Goal: Use online tool/utility: Utilize a website feature to perform a specific function

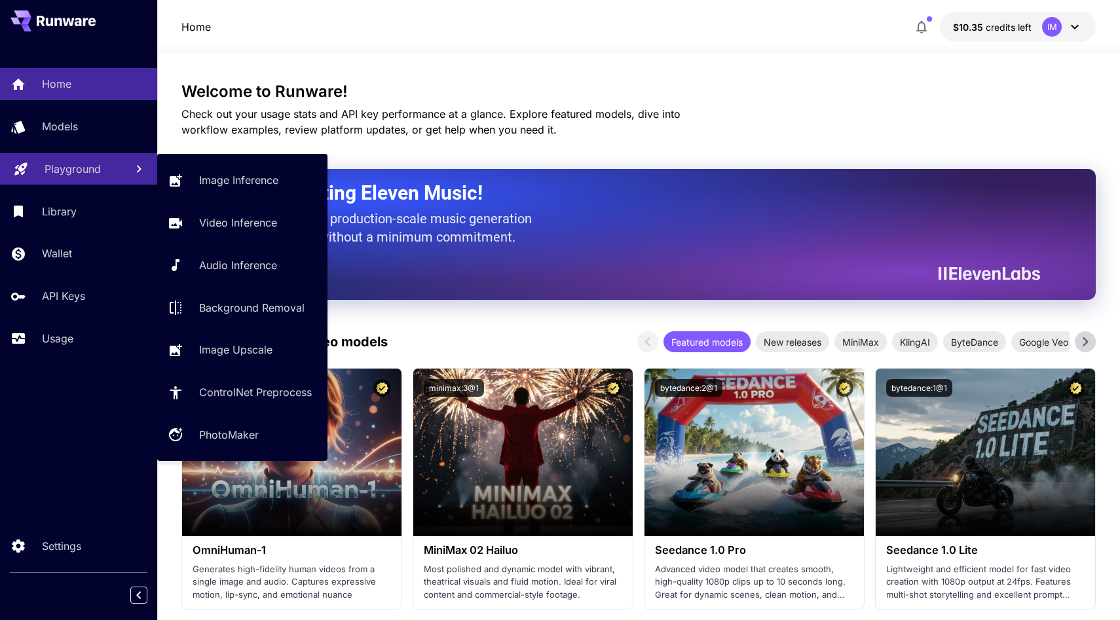
click at [100, 159] on link "Playground" at bounding box center [78, 169] width 157 height 32
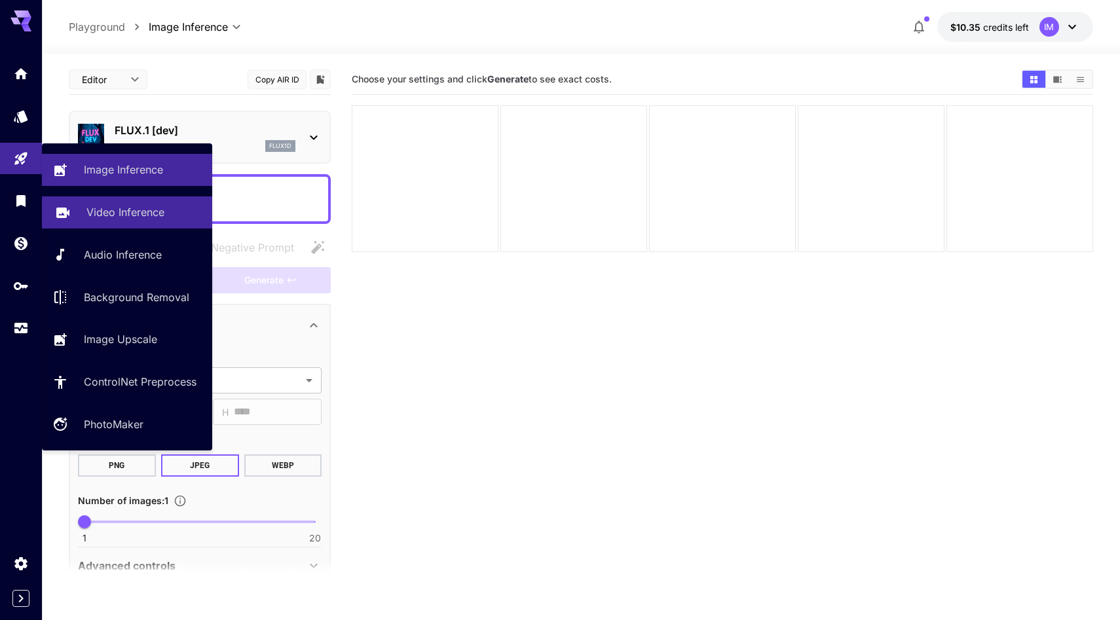
click at [156, 204] on link "Video Inference" at bounding box center [127, 212] width 170 height 32
type input "**********"
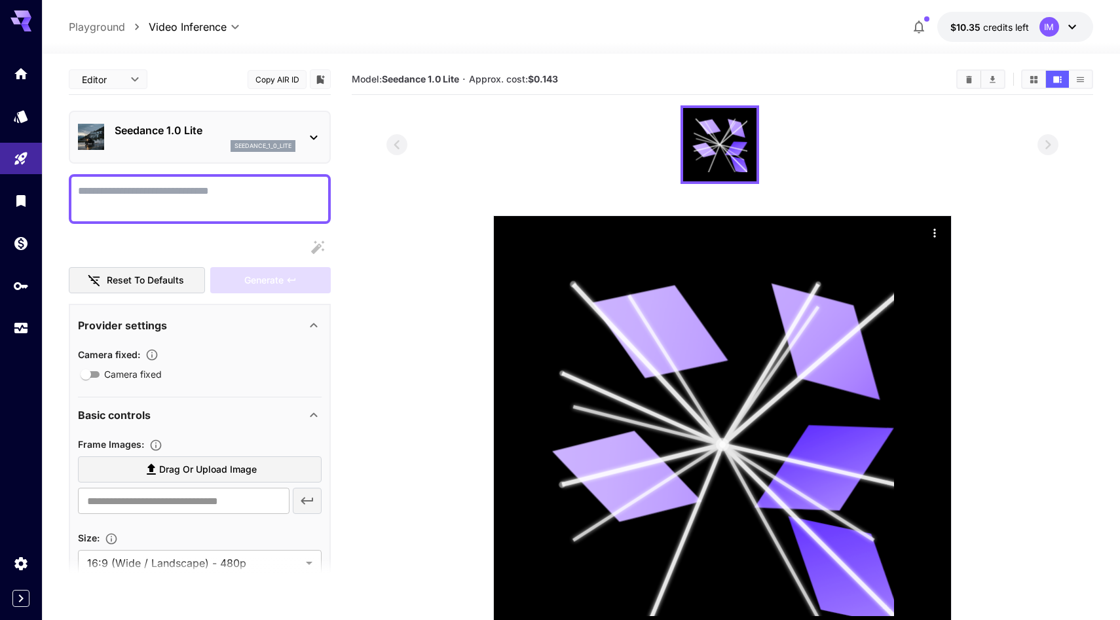
click at [230, 138] on div "Seedance 1.0 Lite seedance_1_0_lite" at bounding box center [205, 136] width 181 height 29
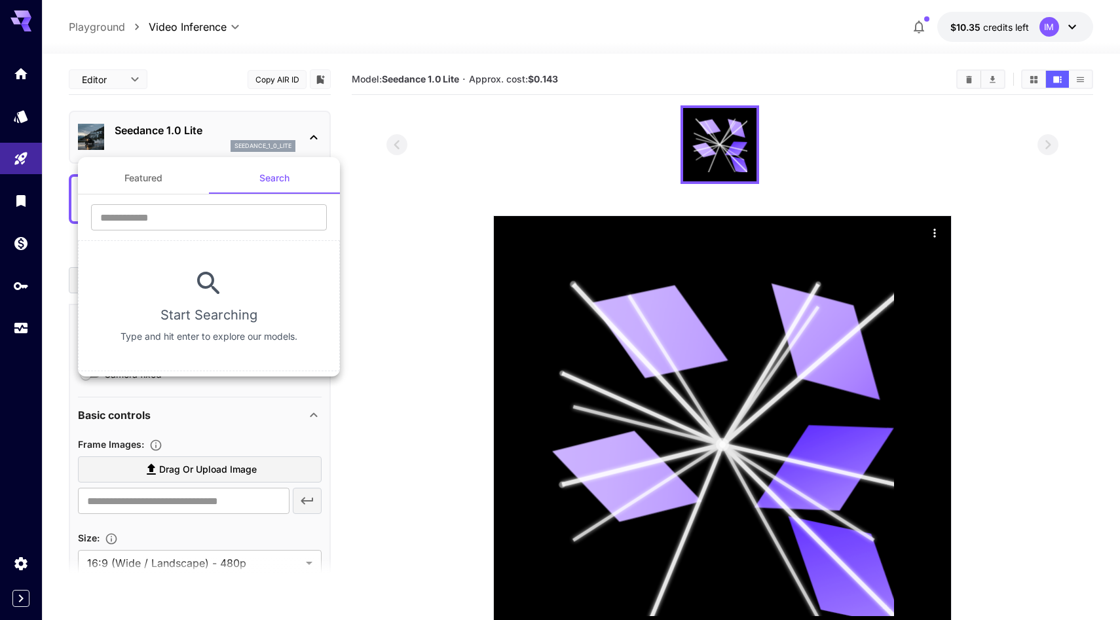
click at [290, 128] on div at bounding box center [560, 310] width 1120 height 620
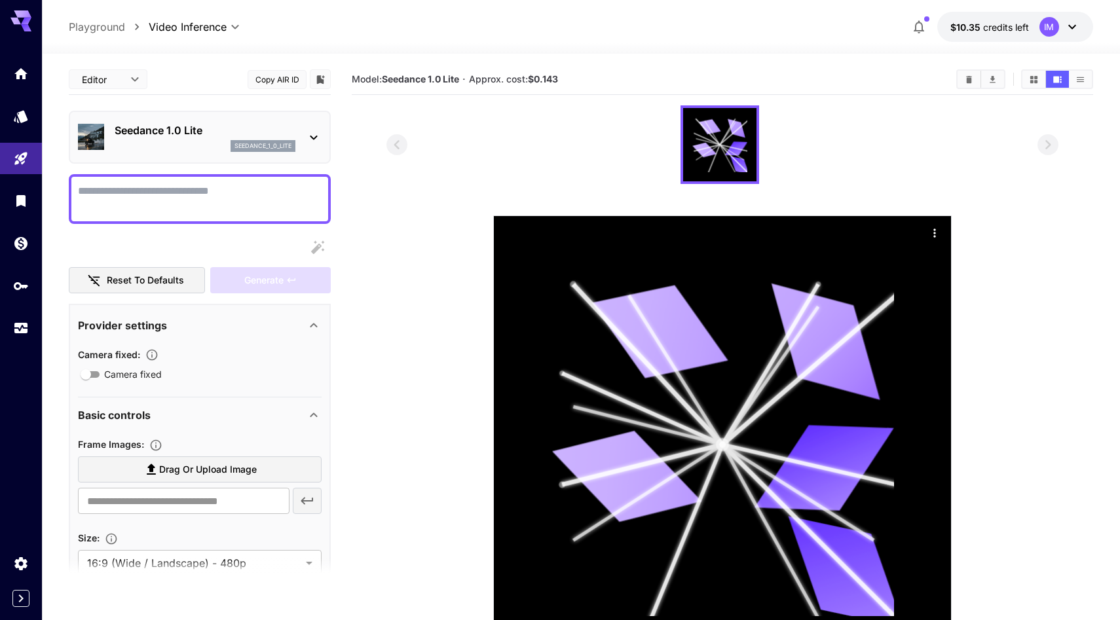
click at [196, 124] on p "Seedance 1.0 Lite" at bounding box center [205, 130] width 181 height 16
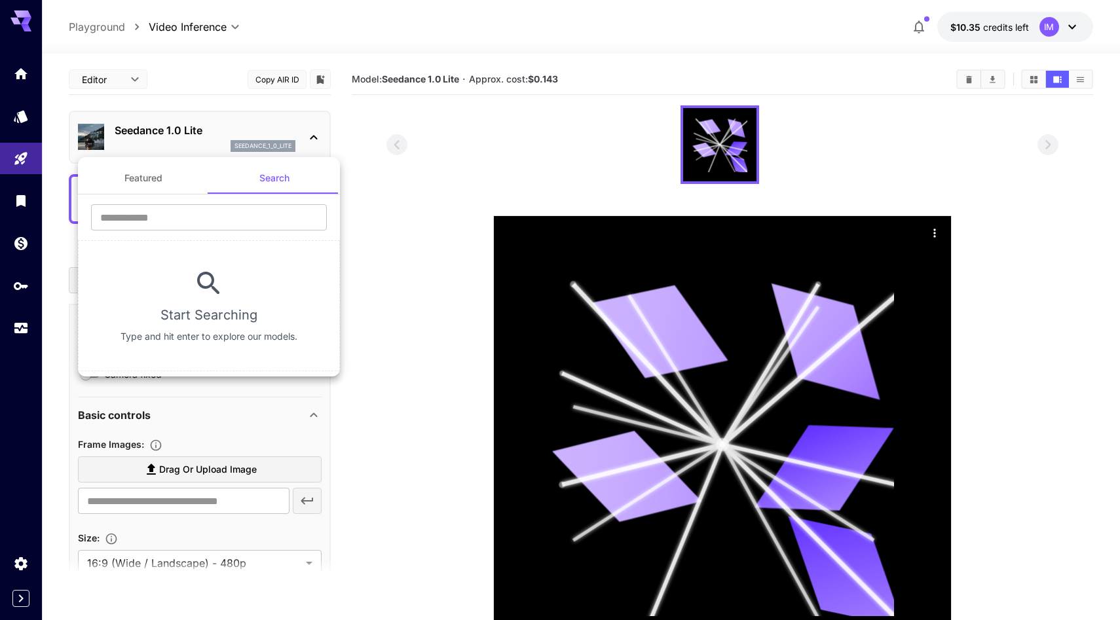
click at [173, 124] on div at bounding box center [560, 310] width 1120 height 620
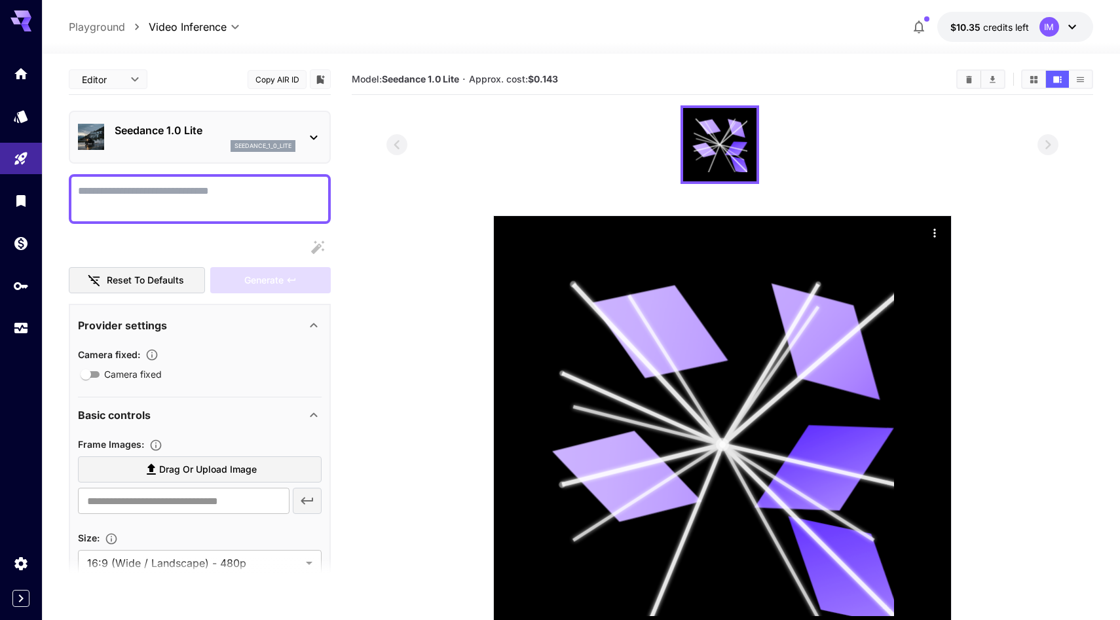
click at [320, 139] on icon at bounding box center [314, 138] width 16 height 16
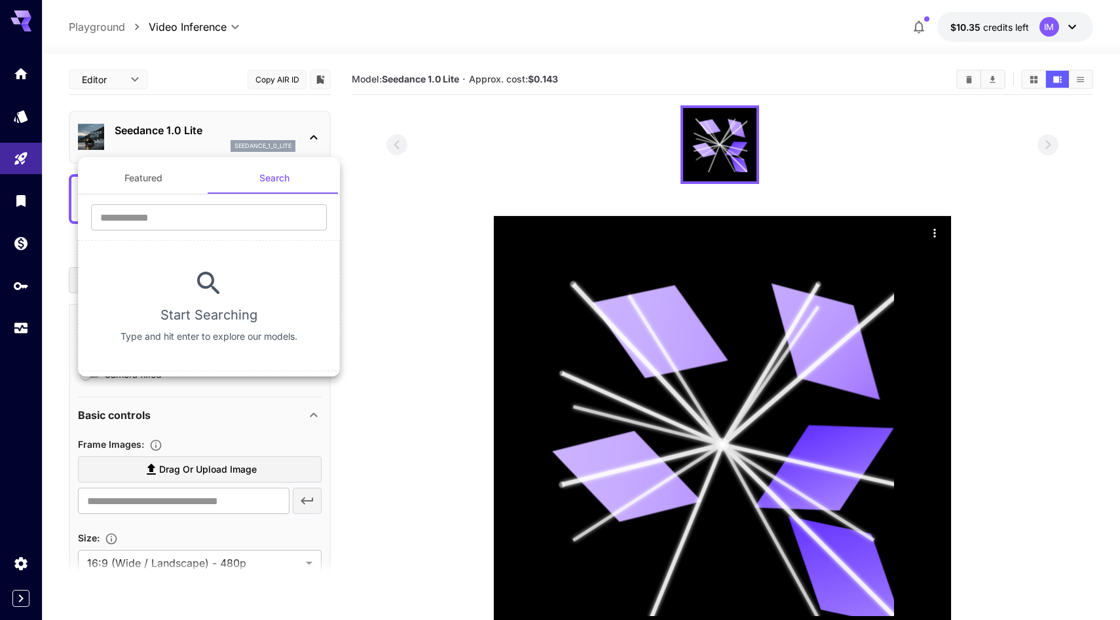
click at [318, 139] on div at bounding box center [560, 310] width 1120 height 620
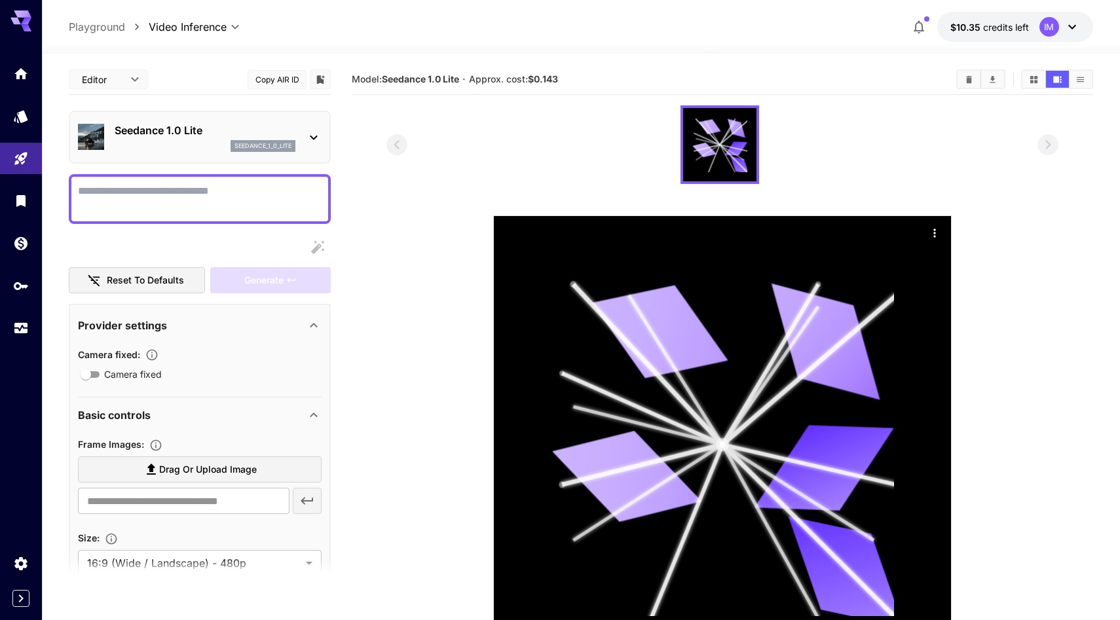
click at [246, 213] on textarea "Camera fixed" at bounding box center [200, 198] width 244 height 31
type textarea "**********"
click at [227, 465] on span "Drag or upload image" at bounding box center [208, 470] width 98 height 16
click at [0, 0] on input "Drag or upload image" at bounding box center [0, 0] width 0 height 0
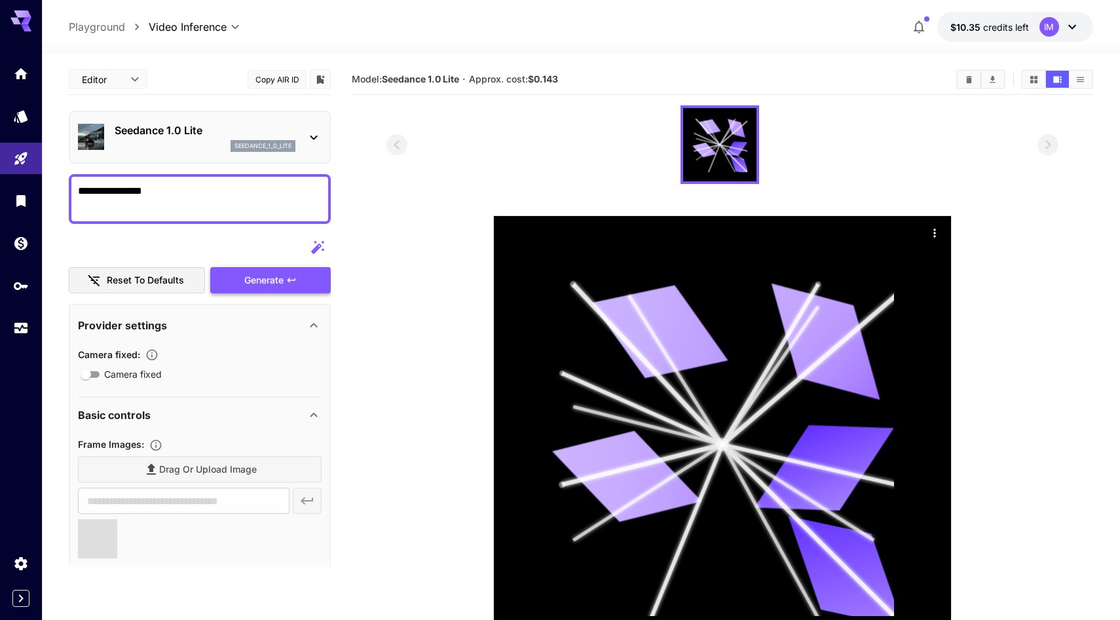
type input "**********"
click at [260, 277] on div "Generate" at bounding box center [270, 280] width 120 height 27
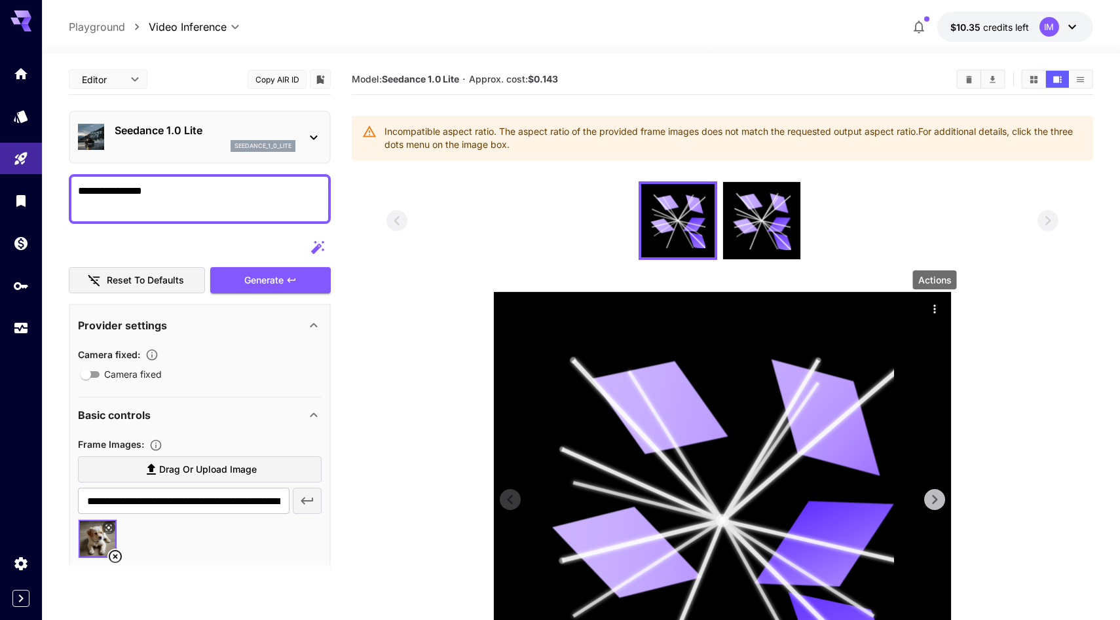
click at [932, 313] on icon "Actions" at bounding box center [934, 308] width 13 height 13
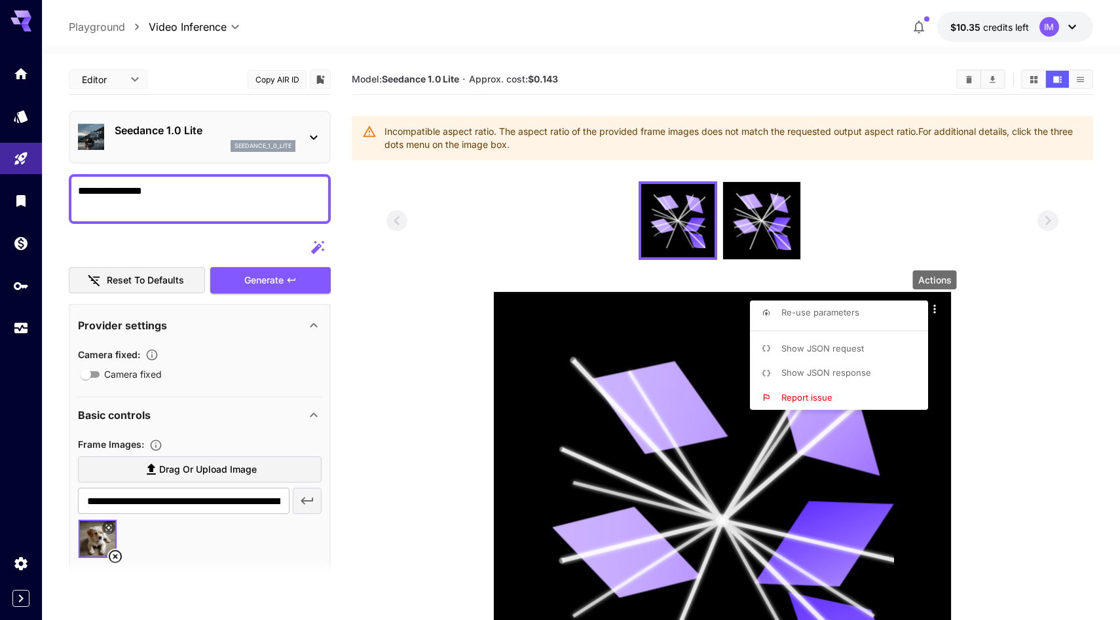
click at [993, 345] on div at bounding box center [560, 310] width 1120 height 620
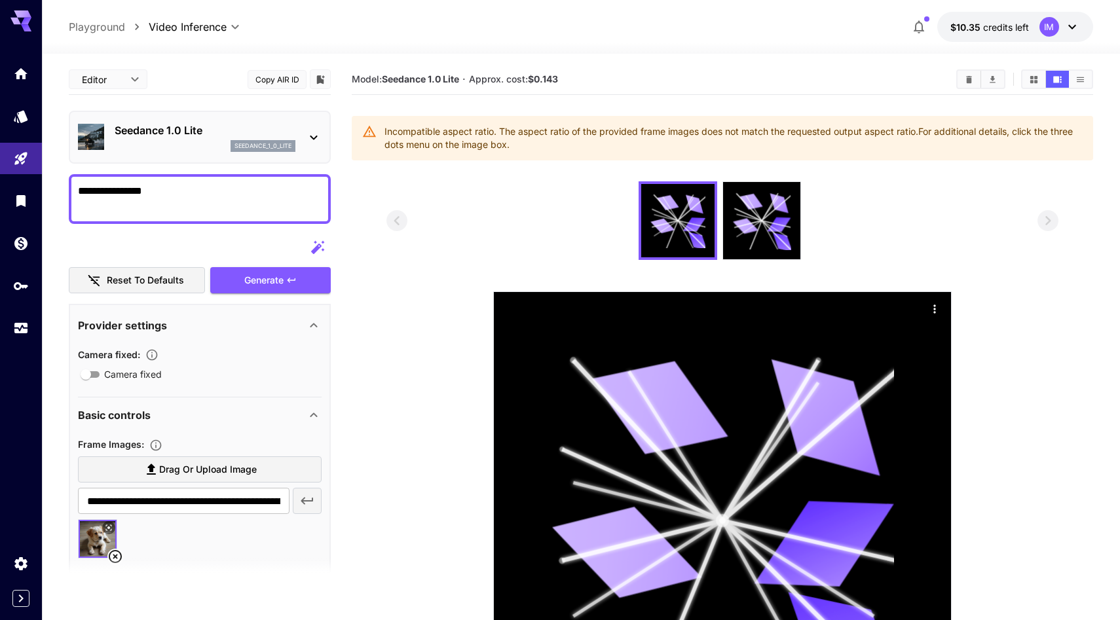
scroll to position [169, 0]
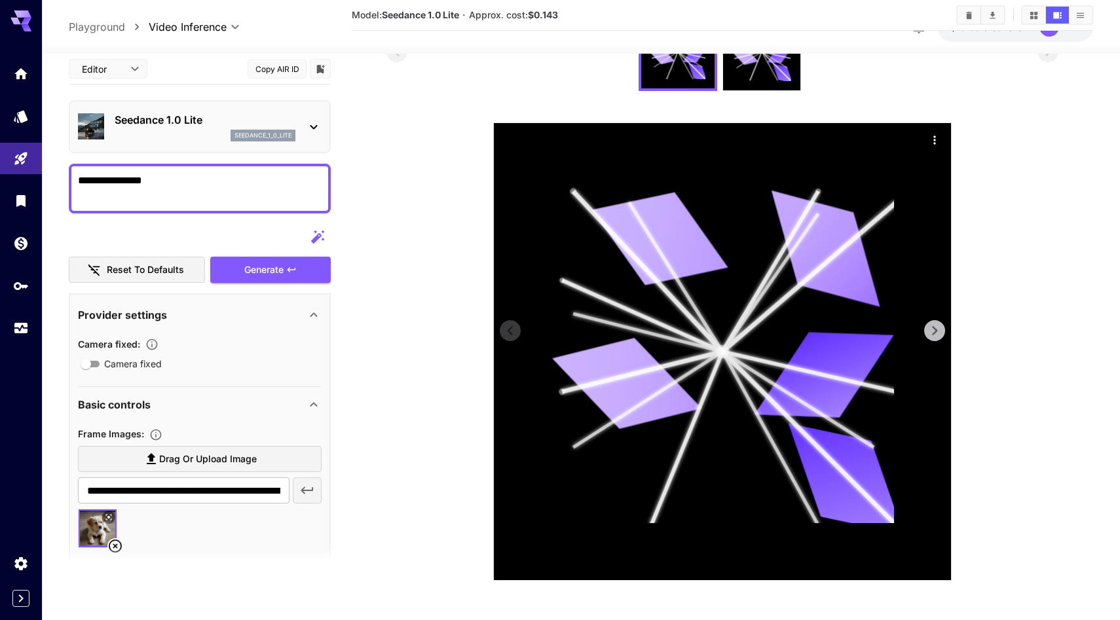
click at [938, 144] on icon "Actions" at bounding box center [934, 140] width 13 height 13
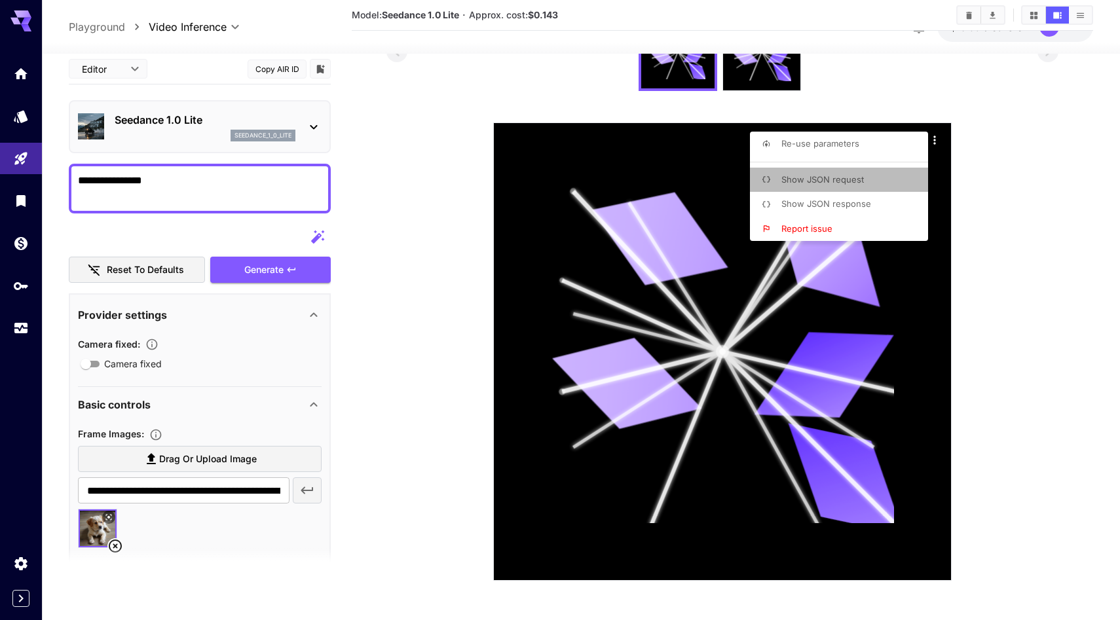
click at [856, 181] on span "Show JSON request" at bounding box center [822, 179] width 82 height 10
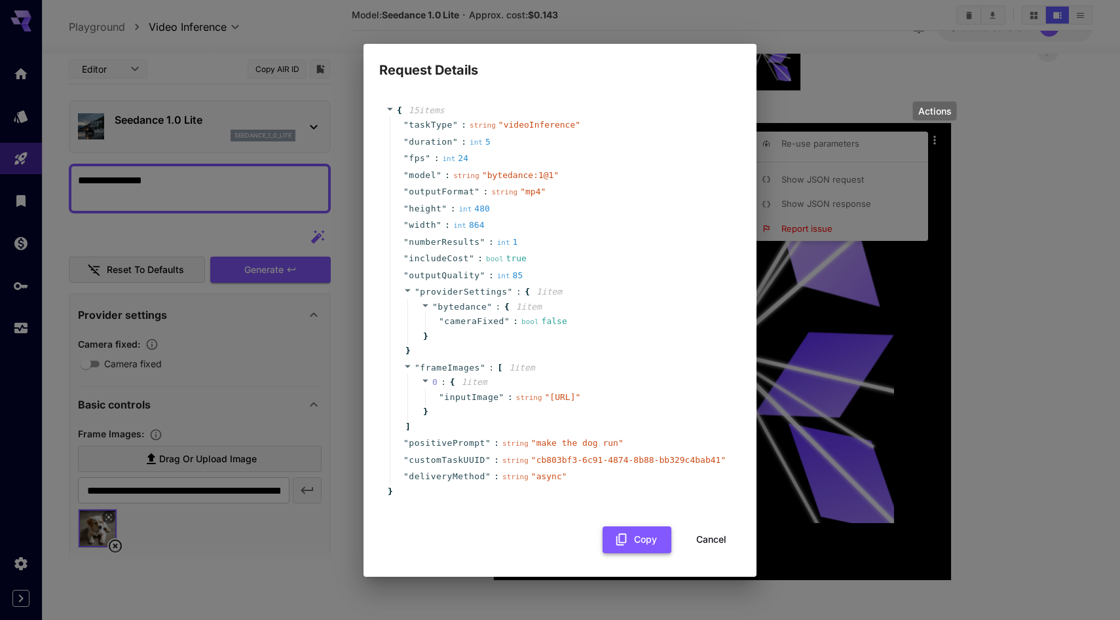
click at [621, 545] on icon "button" at bounding box center [621, 540] width 10 height 12
click at [624, 543] on button "Copy" at bounding box center [636, 539] width 69 height 27
